Goal: Check status: Check status

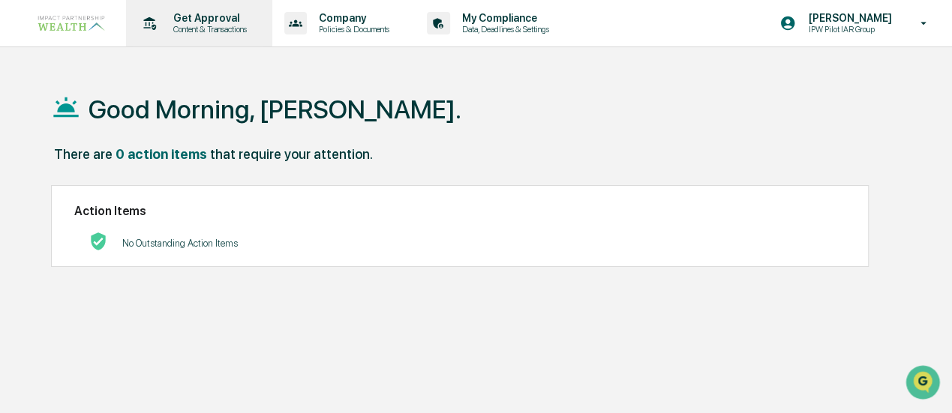
click at [204, 21] on p "Get Approval" at bounding box center [207, 18] width 93 height 12
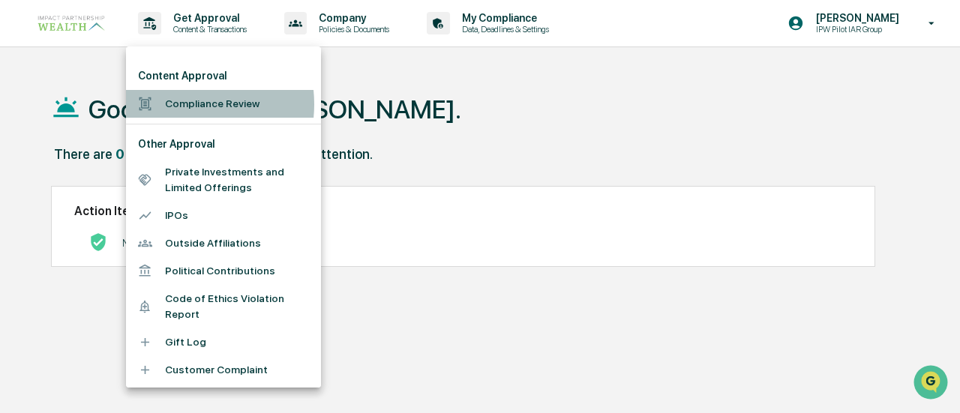
click at [177, 104] on li "Compliance Review" at bounding box center [223, 104] width 195 height 28
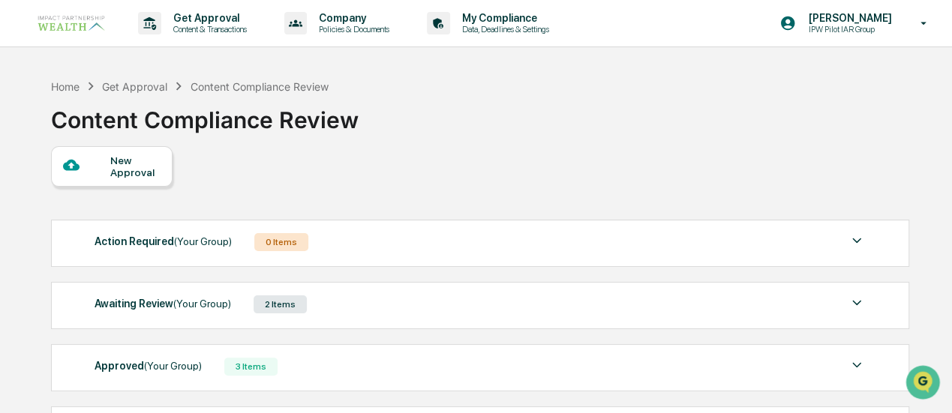
click at [271, 305] on div "2 Items" at bounding box center [279, 304] width 53 height 18
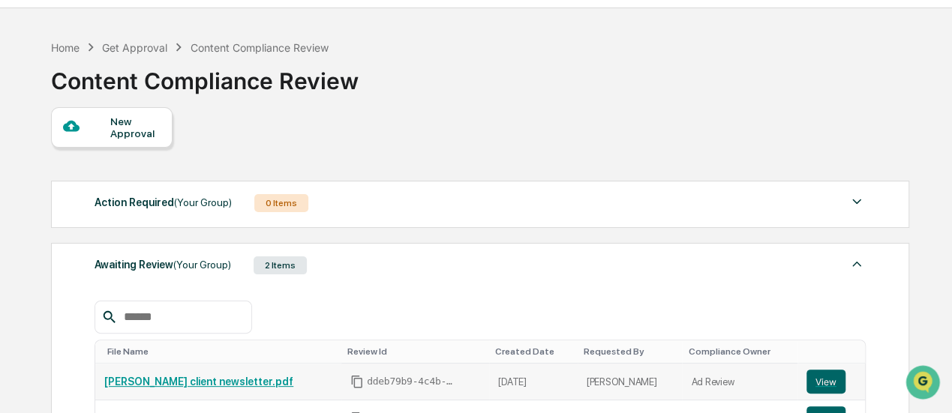
scroll to position [150, 0]
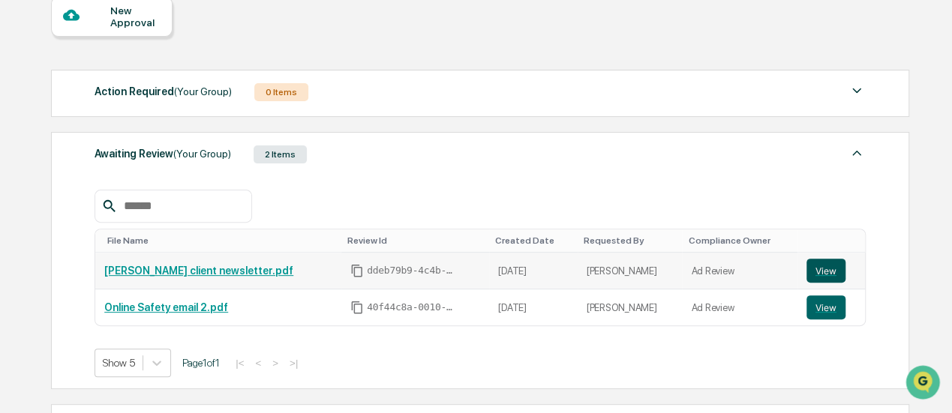
click at [811, 266] on button "View" at bounding box center [825, 271] width 39 height 24
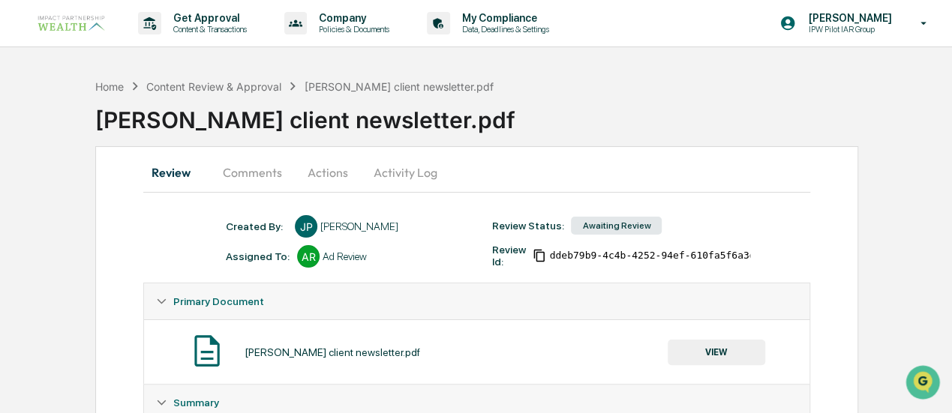
click at [325, 172] on button "Actions" at bounding box center [327, 172] width 67 height 36
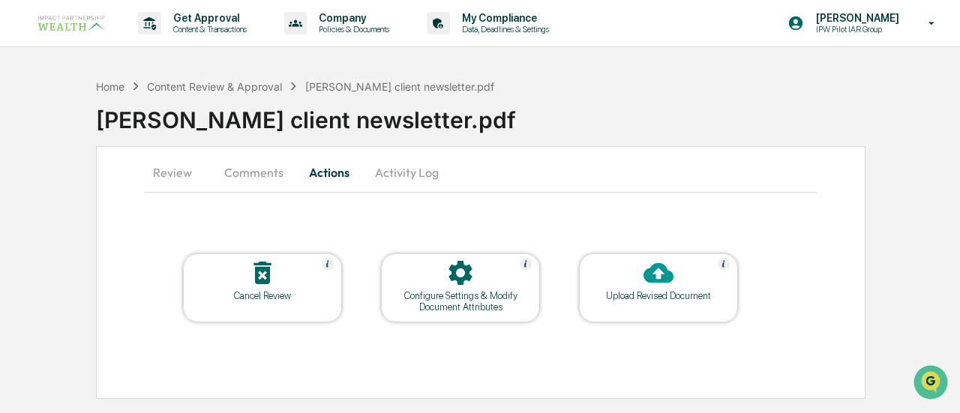
click at [435, 167] on button "Activity Log" at bounding box center [407, 172] width 88 height 36
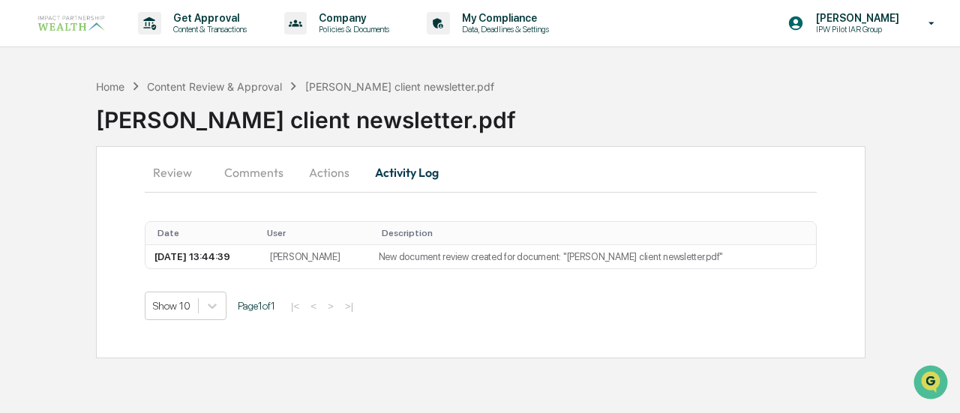
click at [263, 173] on button "Comments" at bounding box center [253, 172] width 83 height 36
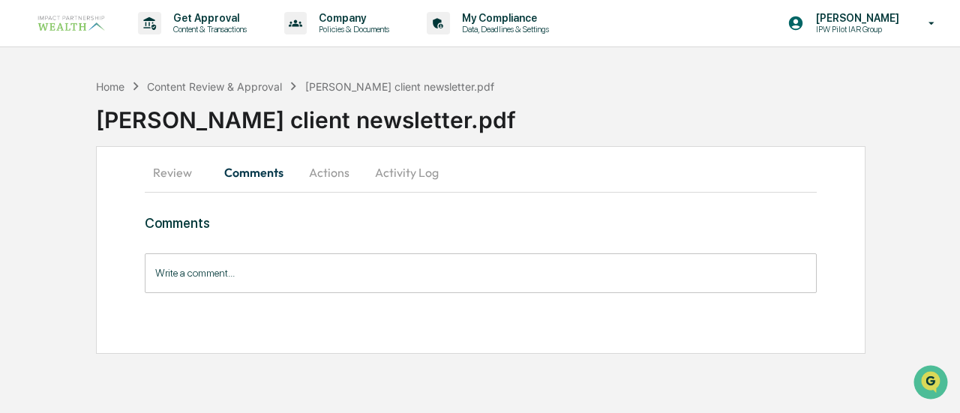
click at [172, 169] on button "Review" at bounding box center [178, 172] width 67 height 36
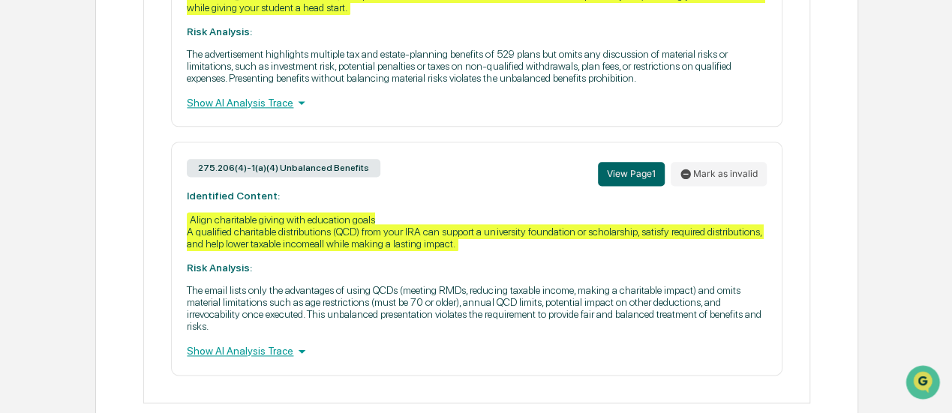
scroll to position [940, 0]
